Goal: Find specific page/section: Find specific page/section

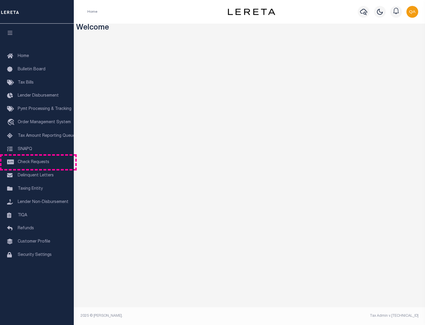
click at [37, 162] on span "Check Requests" at bounding box center [34, 162] width 32 height 4
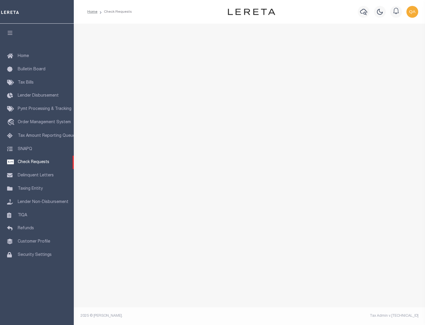
select select "50"
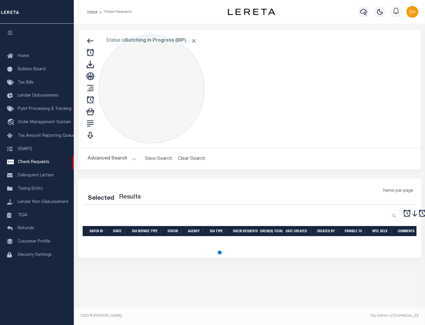
select select "50"
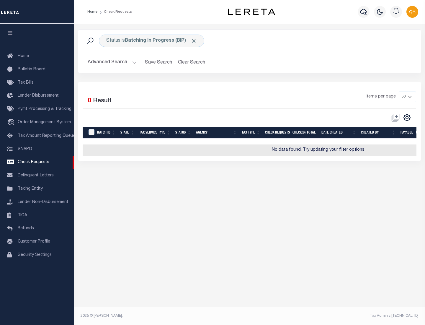
click at [194, 41] on span "Click to Remove" at bounding box center [194, 41] width 6 height 6
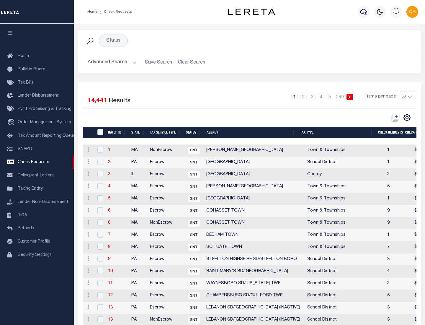
scroll to position [284, 0]
